Goal: Task Accomplishment & Management: Use online tool/utility

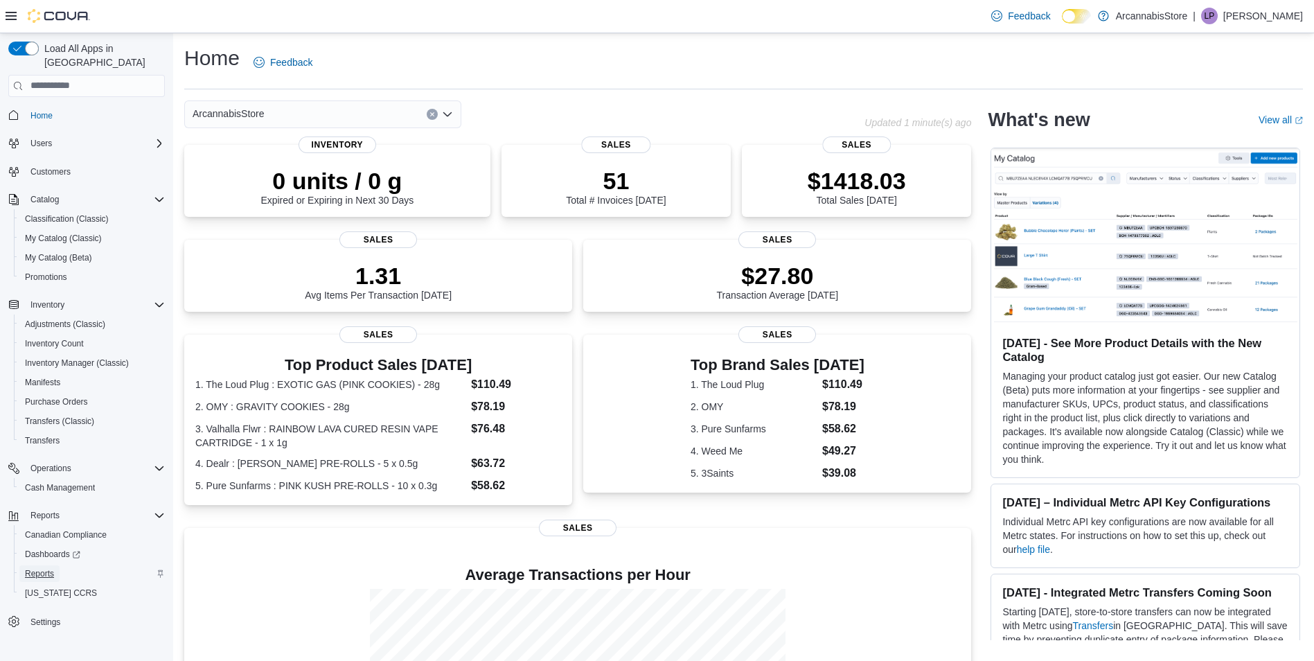
click at [55, 565] on link "Reports" at bounding box center [39, 573] width 40 height 17
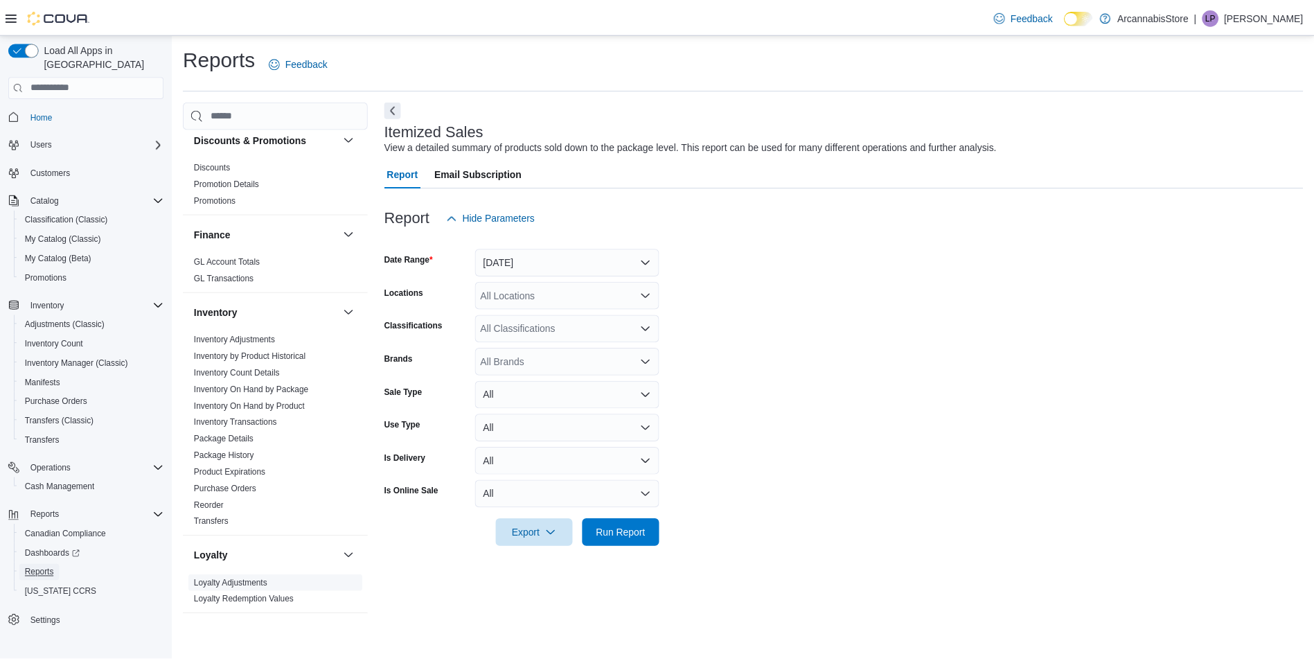
scroll to position [346, 0]
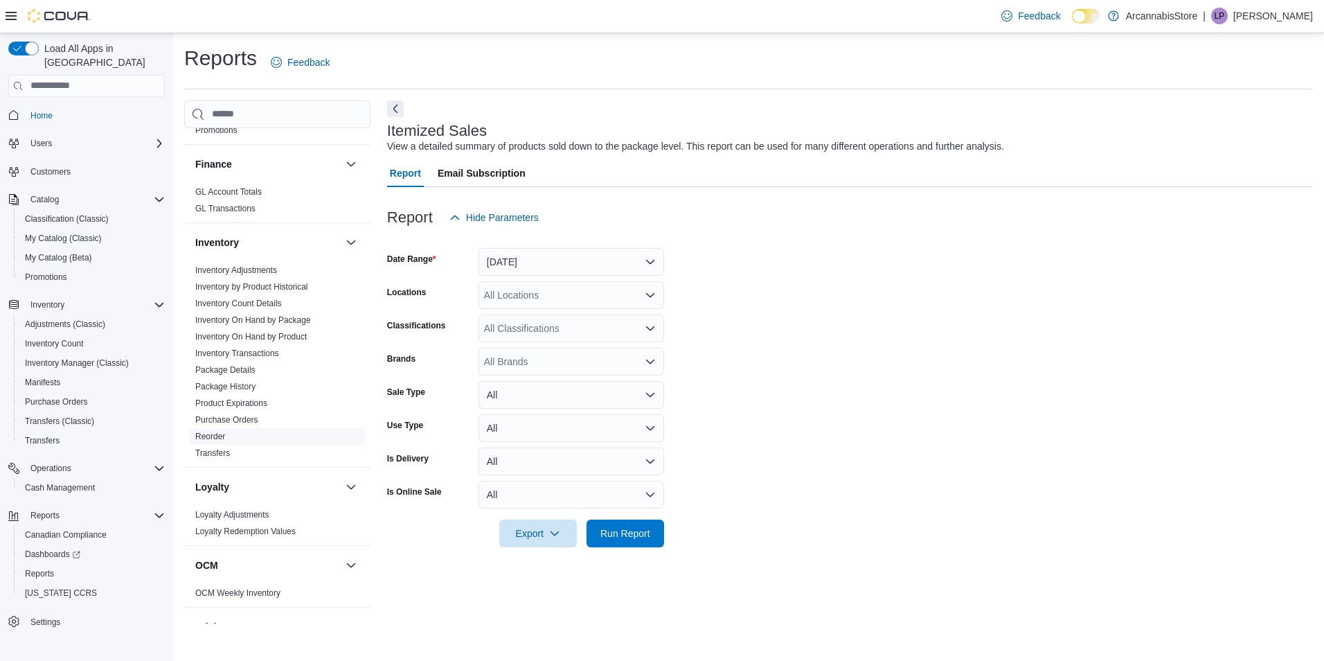
click at [211, 434] on link "Reorder" at bounding box center [210, 437] width 30 height 10
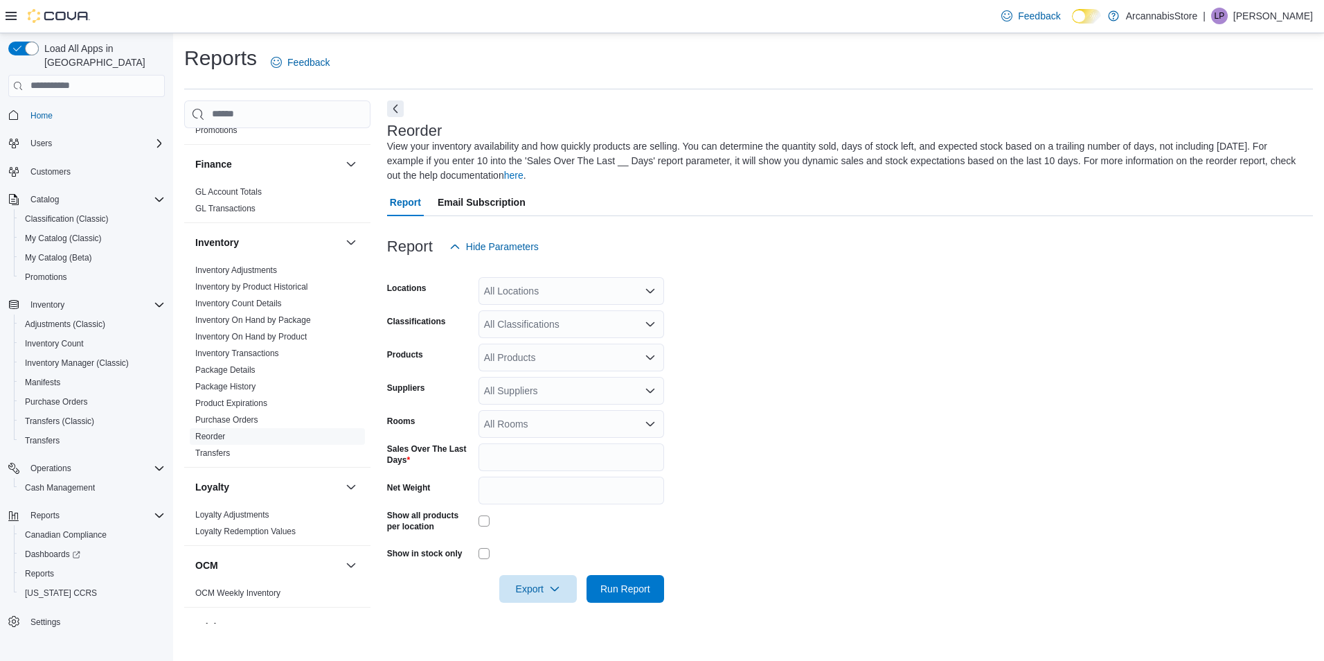
click at [508, 287] on div "All Locations" at bounding box center [572, 291] width 186 height 28
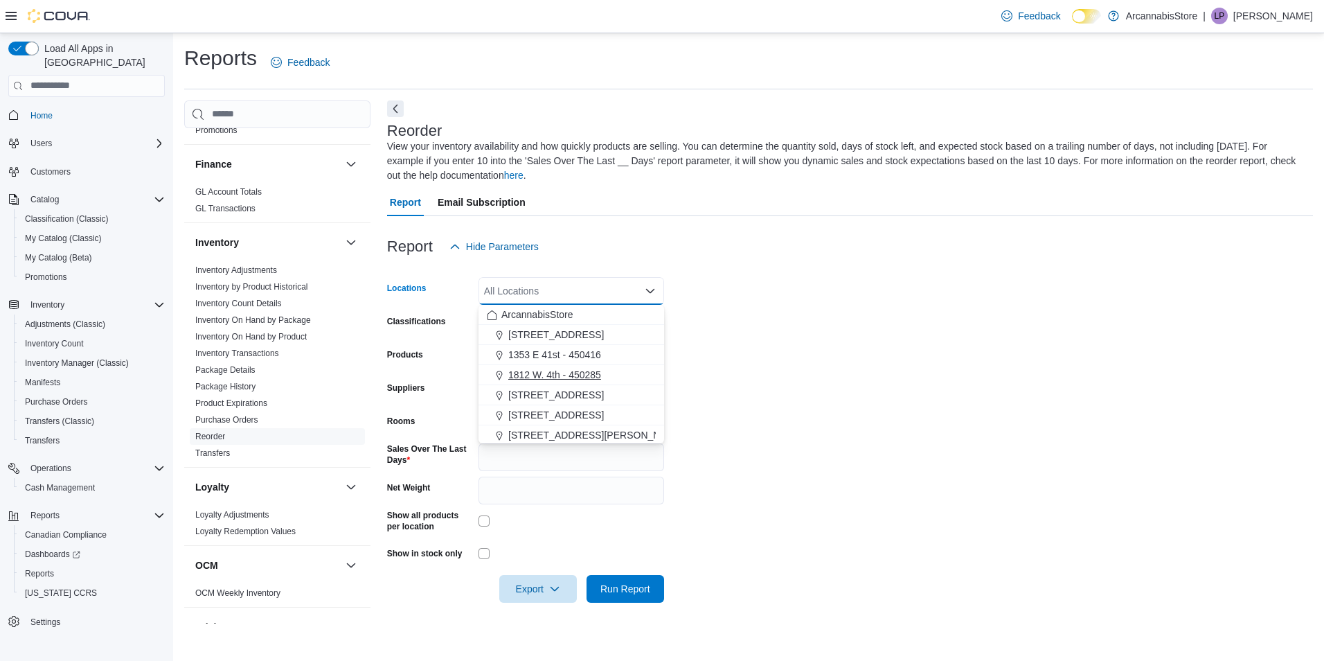
click at [531, 375] on span "1812 W. 4th - 450285" at bounding box center [554, 375] width 93 height 14
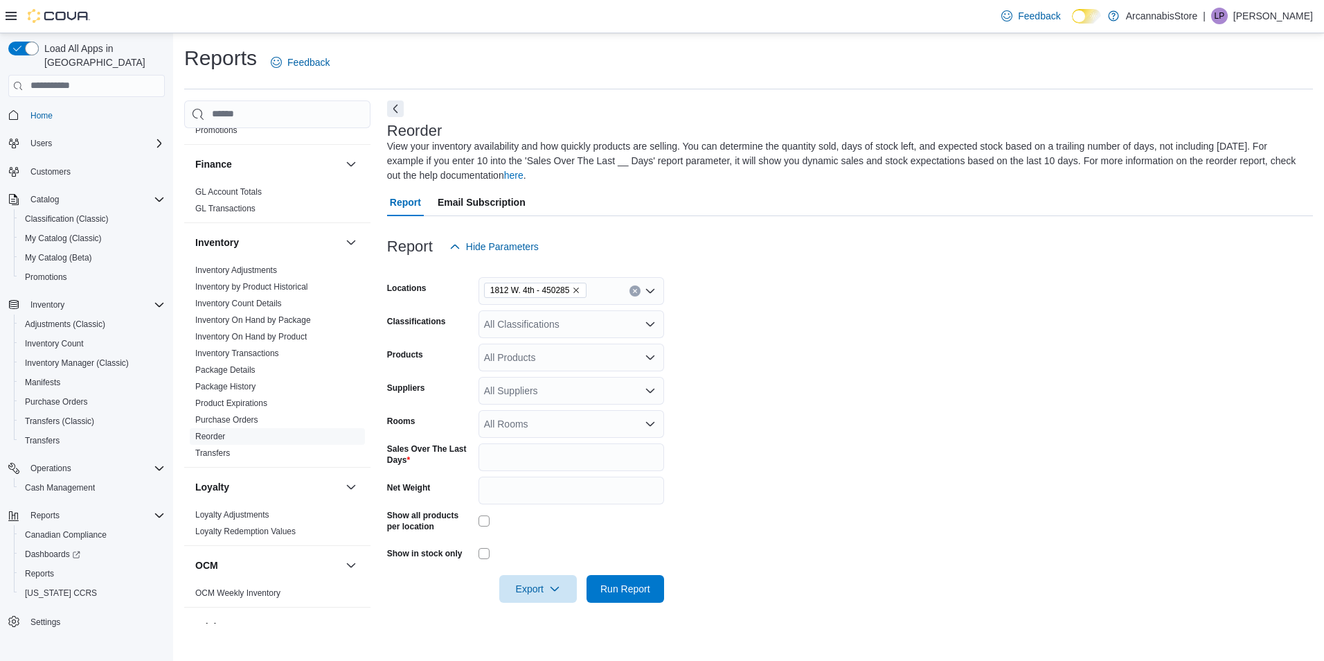
click at [749, 379] on form "Locations 1812 W. 4th - 450285 Classifications All Classifications Products All…" at bounding box center [850, 431] width 926 height 342
click at [646, 578] on span "Run Report" at bounding box center [625, 588] width 61 height 28
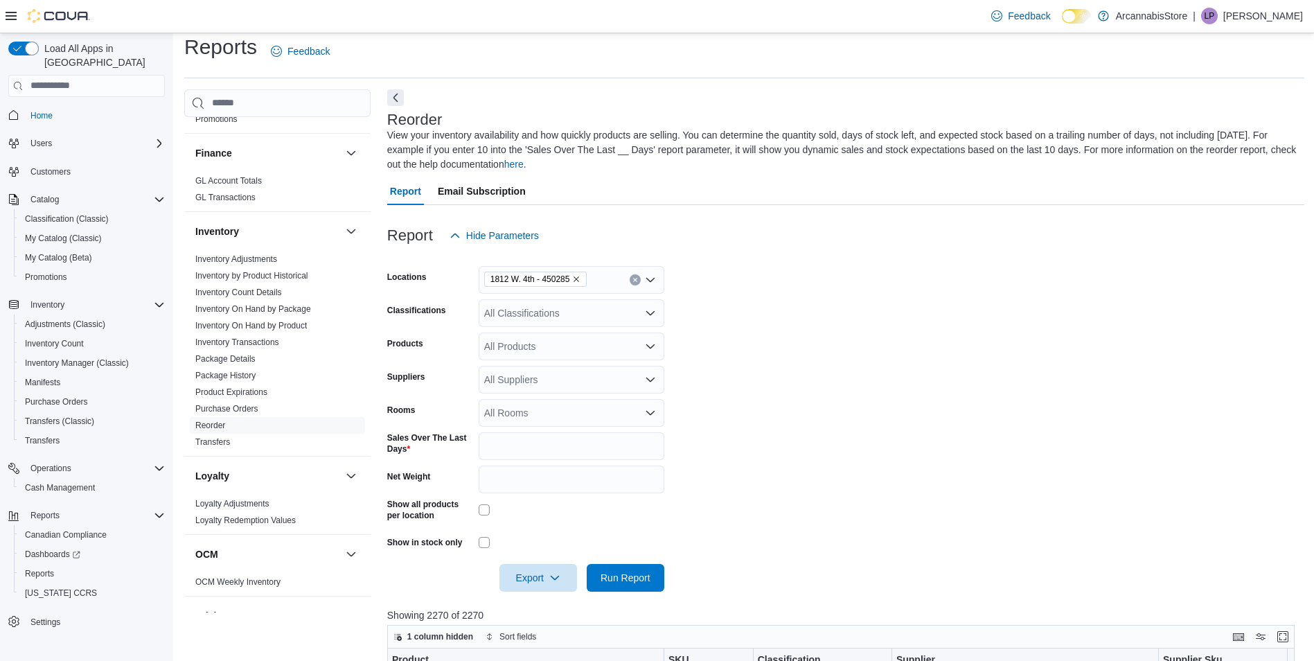
scroll to position [277, 0]
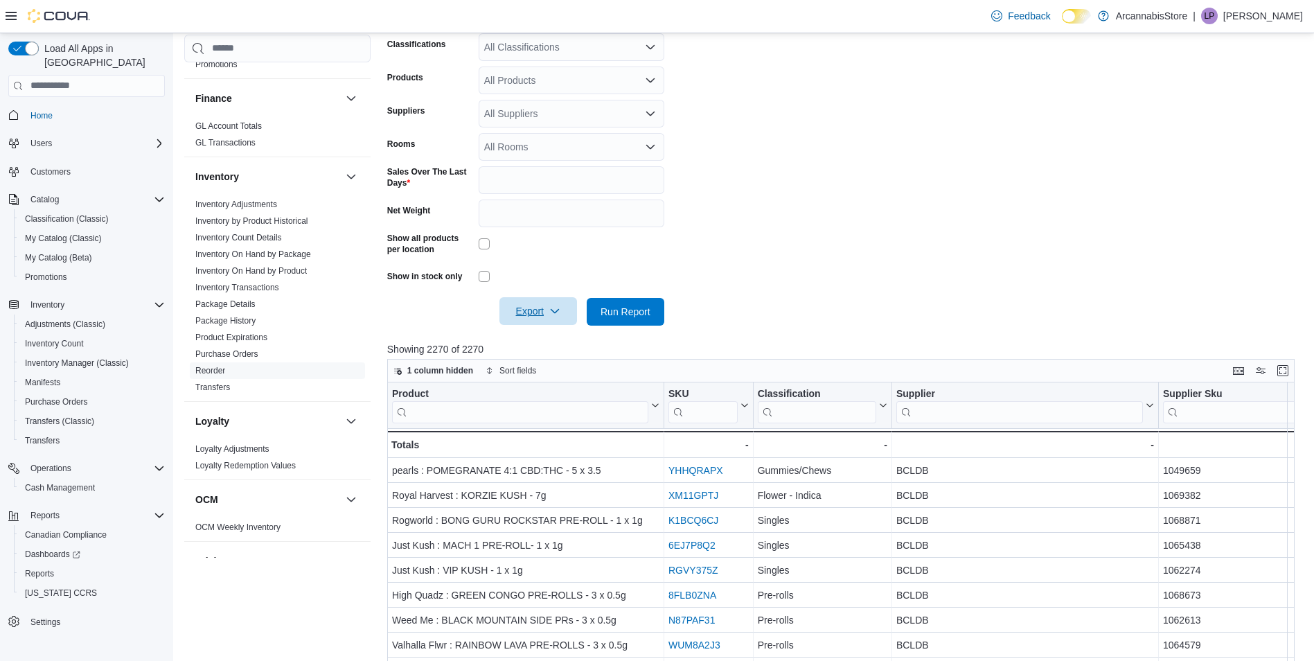
click at [554, 310] on icon "button" at bounding box center [554, 310] width 11 height 11
click at [554, 340] on span "Export to Excel" at bounding box center [540, 339] width 62 height 11
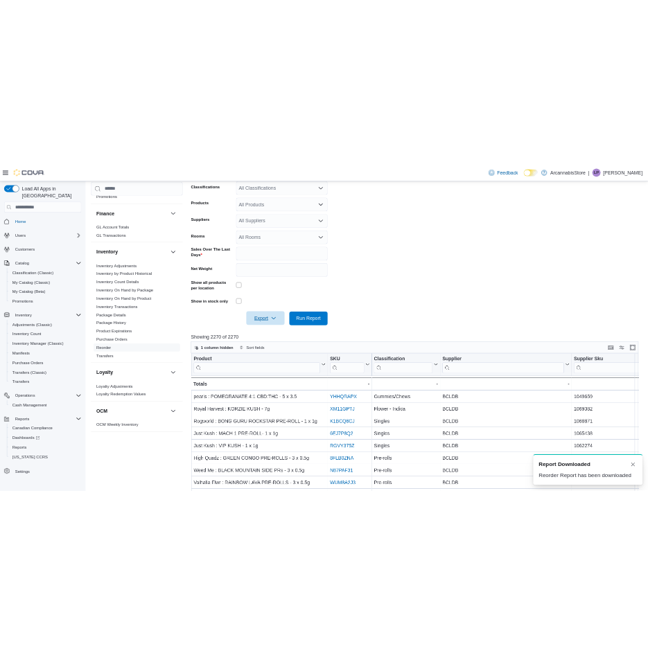
scroll to position [0, 0]
